Goal: Task Accomplishment & Management: Complete application form

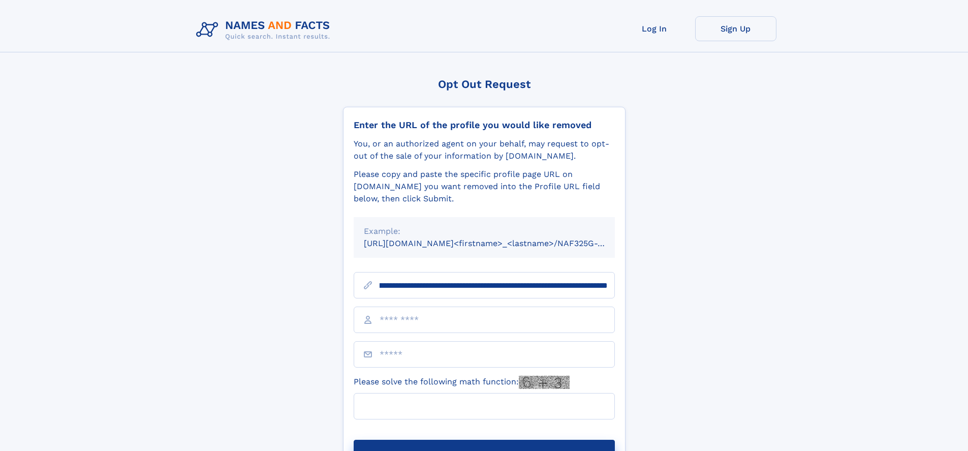
scroll to position [0, 133]
type input "**********"
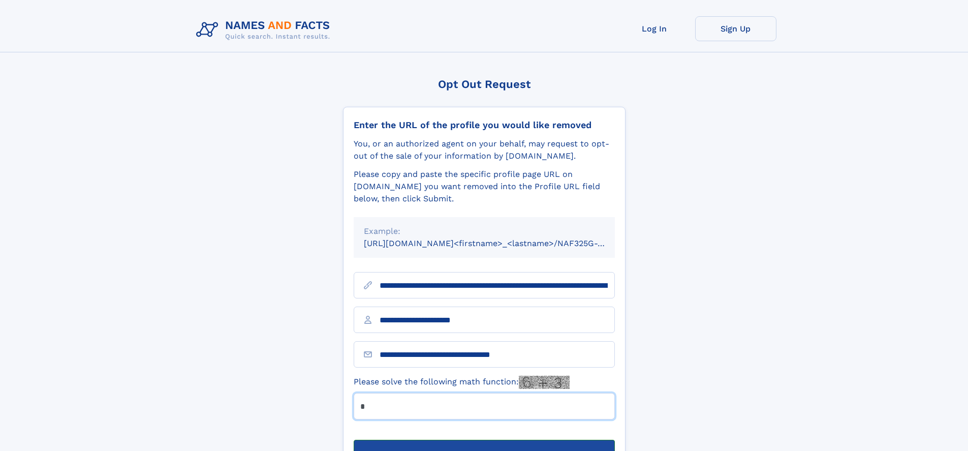
type input "*"
click at [484, 440] on button "Submit Opt Out Request" at bounding box center [484, 456] width 261 height 33
